Goal: Book appointment/travel/reservation

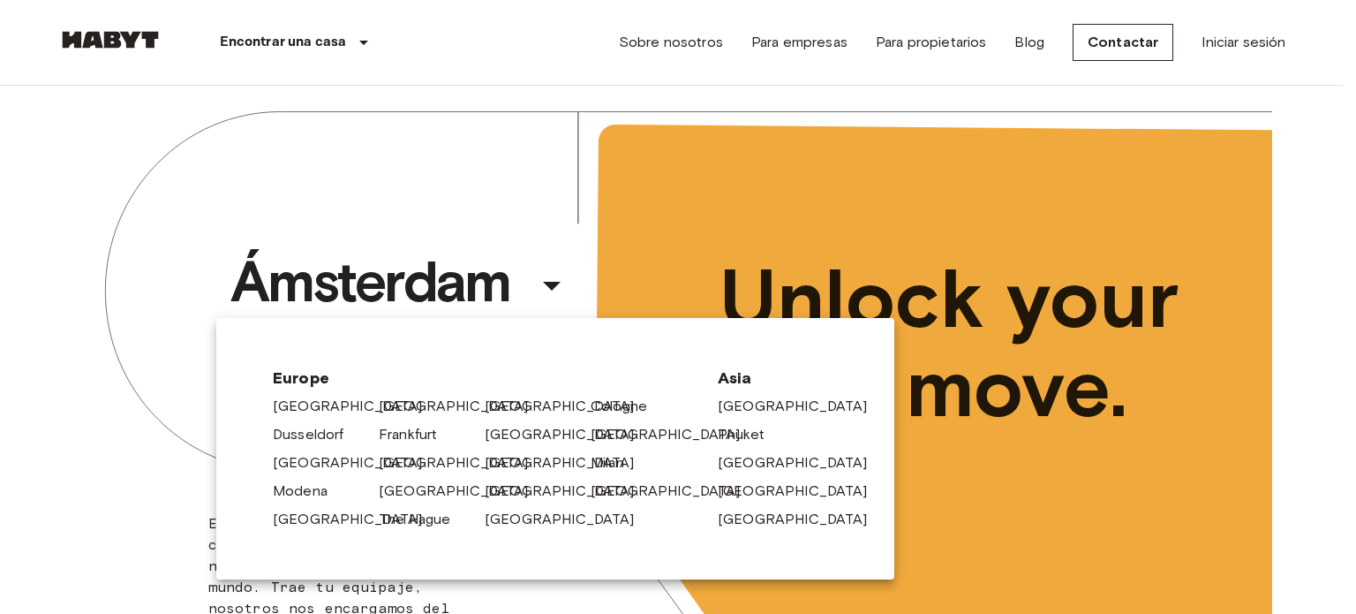
click at [805, 222] on div at bounding box center [678, 307] width 1356 height 614
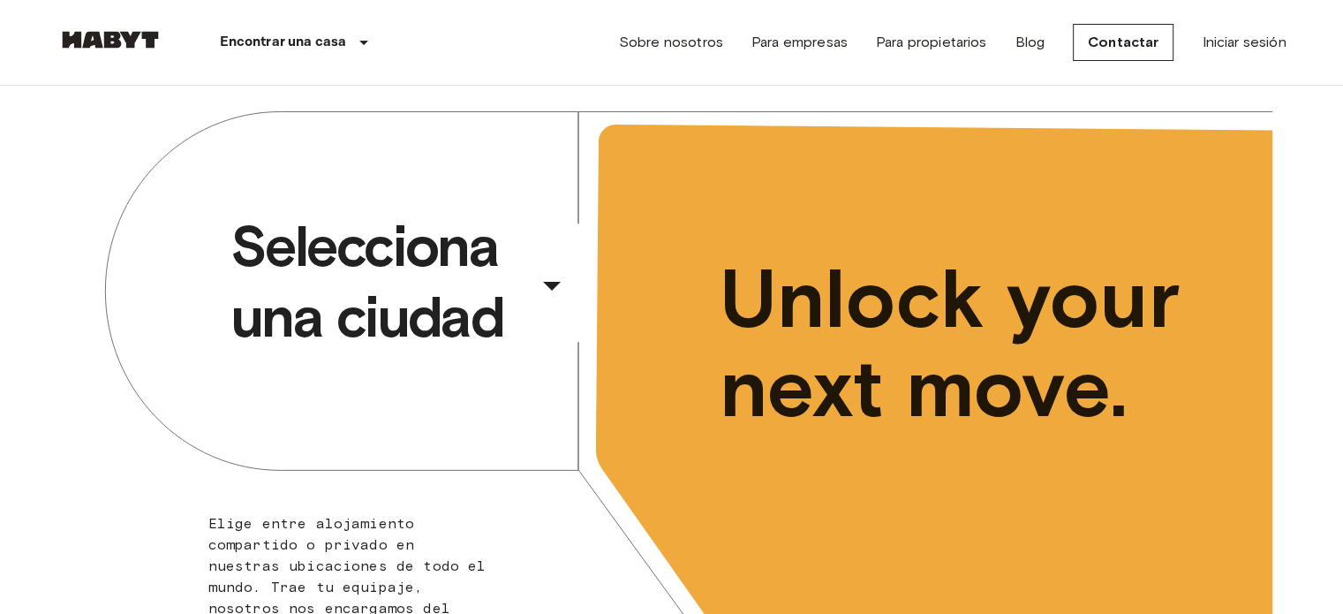
click at [518, 268] on span "Selecciona una ciudad" at bounding box center [380, 281] width 300 height 141
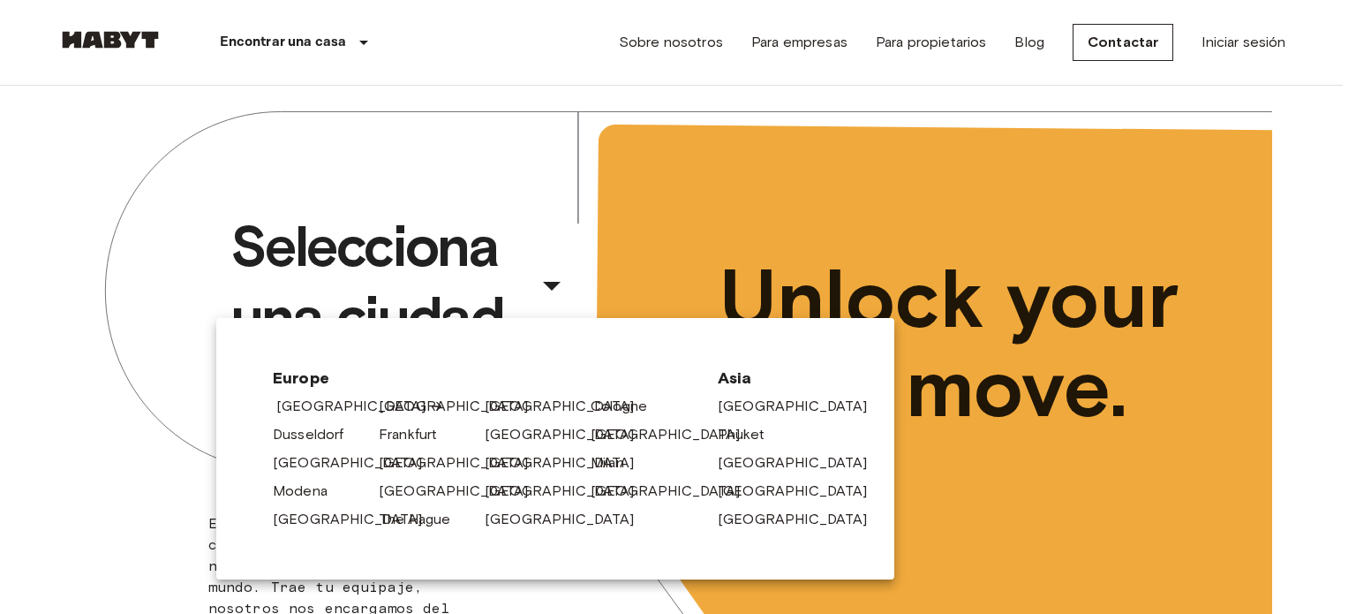
click at [327, 407] on link "[GEOGRAPHIC_DATA]" at bounding box center [360, 406] width 168 height 21
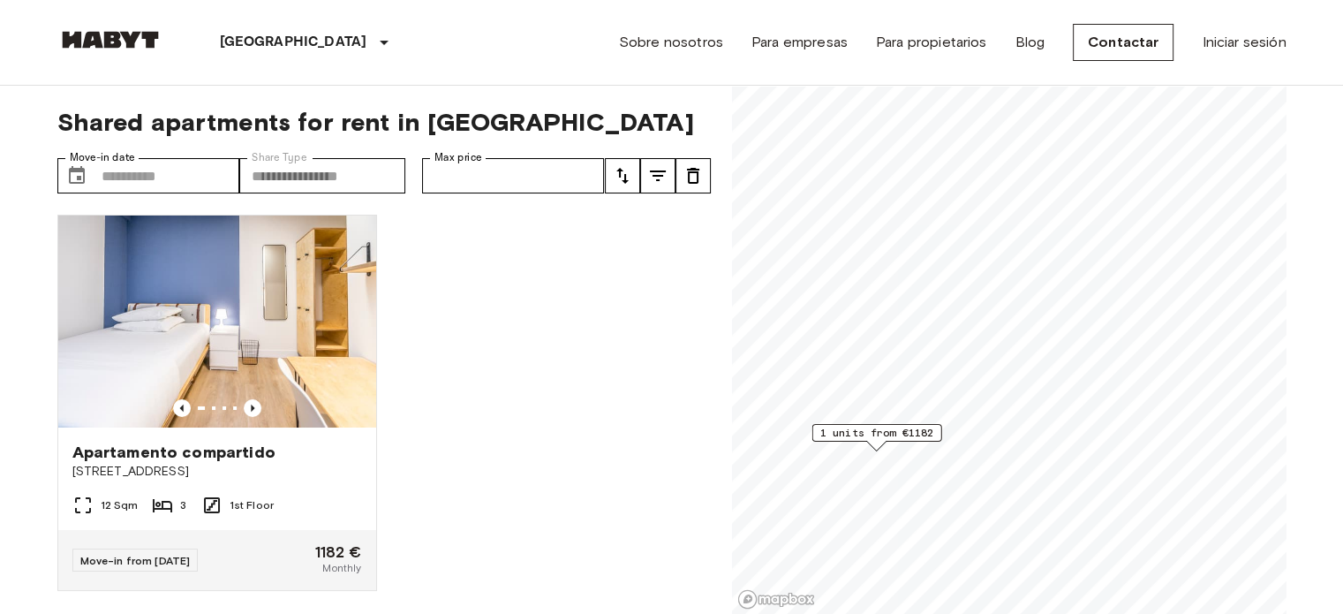
click at [905, 430] on span "1 units from €1182" at bounding box center [876, 433] width 114 height 16
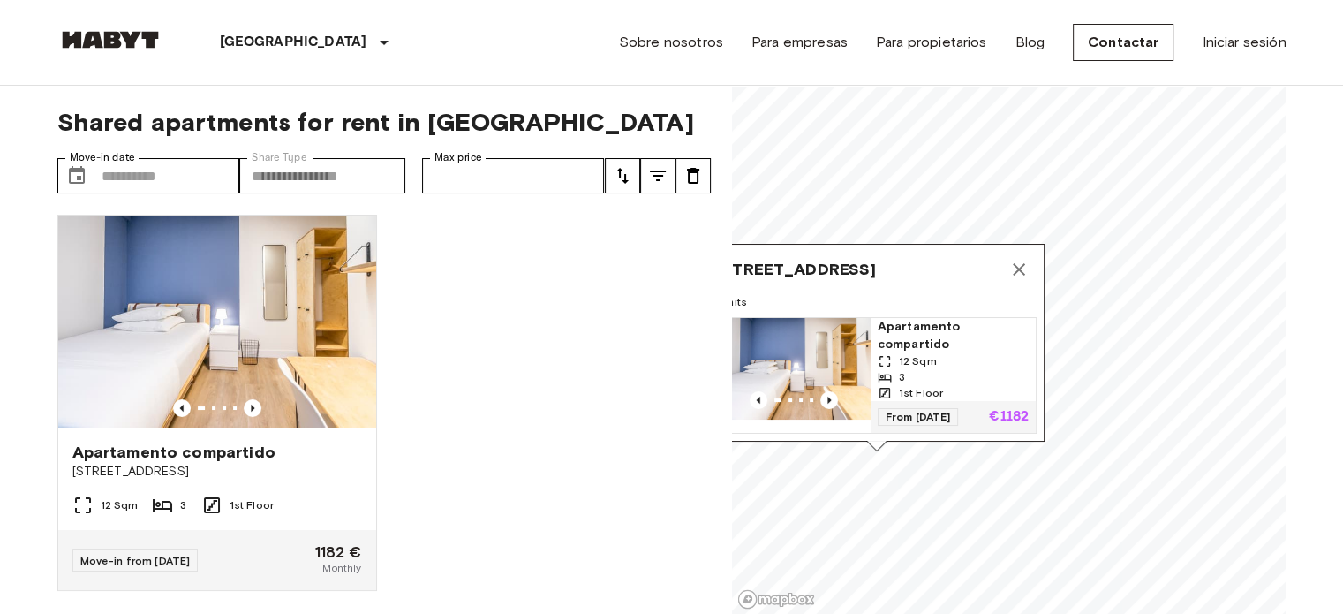
click at [1021, 263] on icon "Map marker" at bounding box center [1019, 269] width 12 height 12
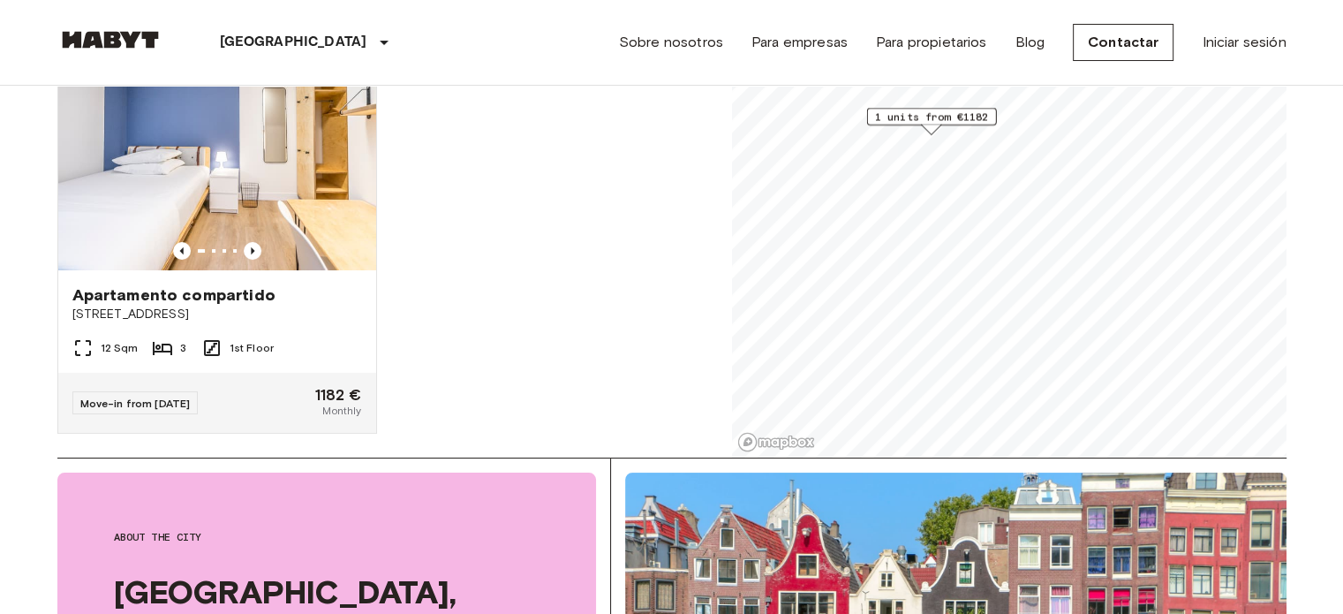
scroll to position [177, 0]
